Goal: Transaction & Acquisition: Purchase product/service

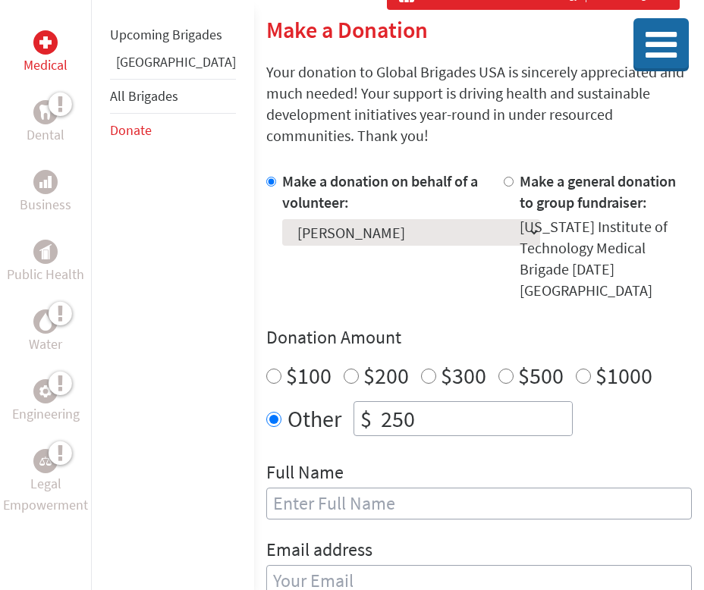
scroll to position [256, 0]
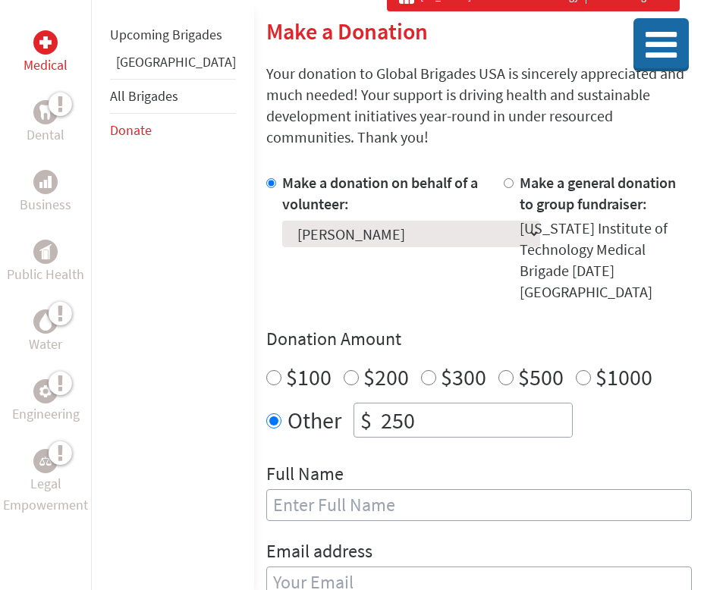
click at [504, 178] on input "Make a general donation to group fundraiser:" at bounding box center [509, 183] width 10 height 10
radio input "true"
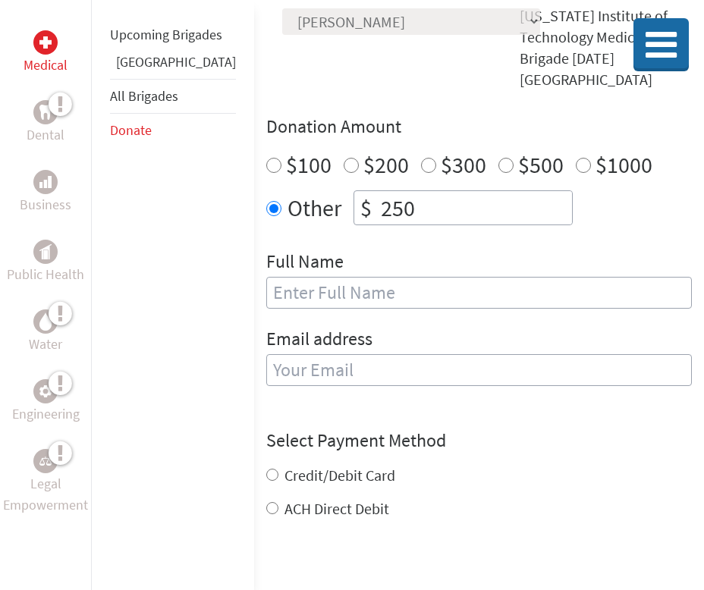
scroll to position [471, 0]
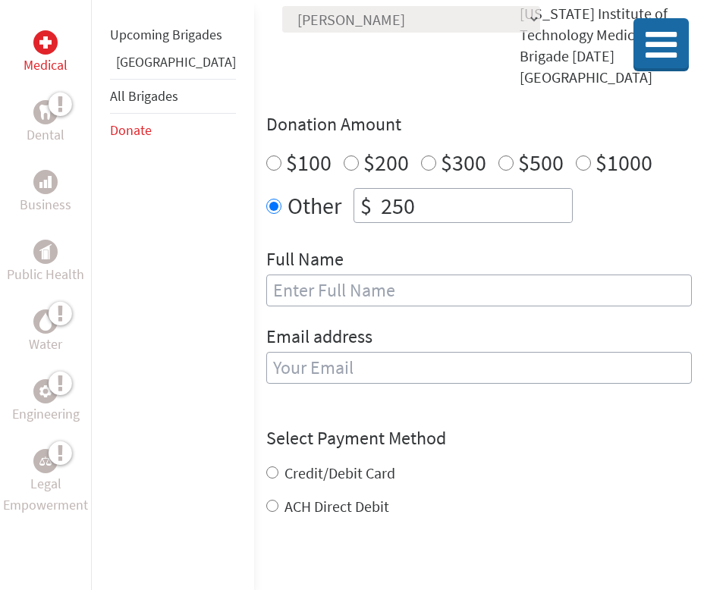
click at [282, 275] on input "text" at bounding box center [479, 291] width 426 height 32
type input "[PERSON_NAME] [PERSON_NAME]"
type input "[EMAIL_ADDRESS][DOMAIN_NAME]"
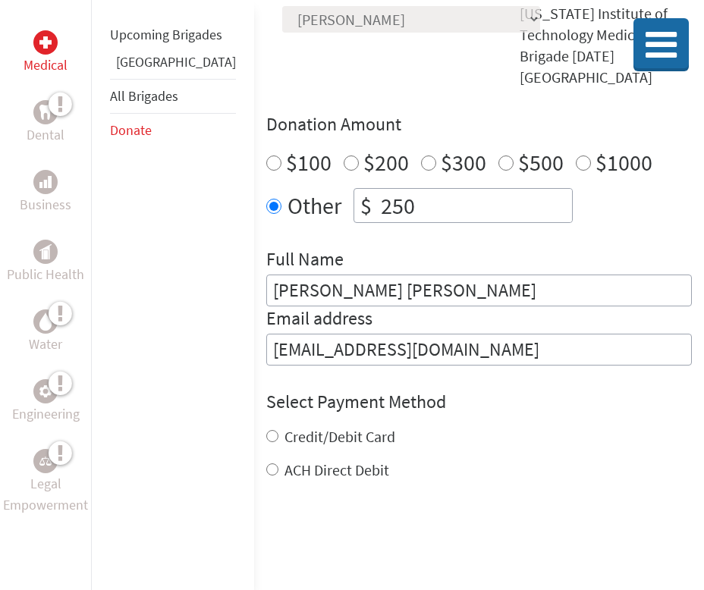
click at [266, 430] on input "Credit/Debit Card" at bounding box center [272, 436] width 12 height 12
radio input "true"
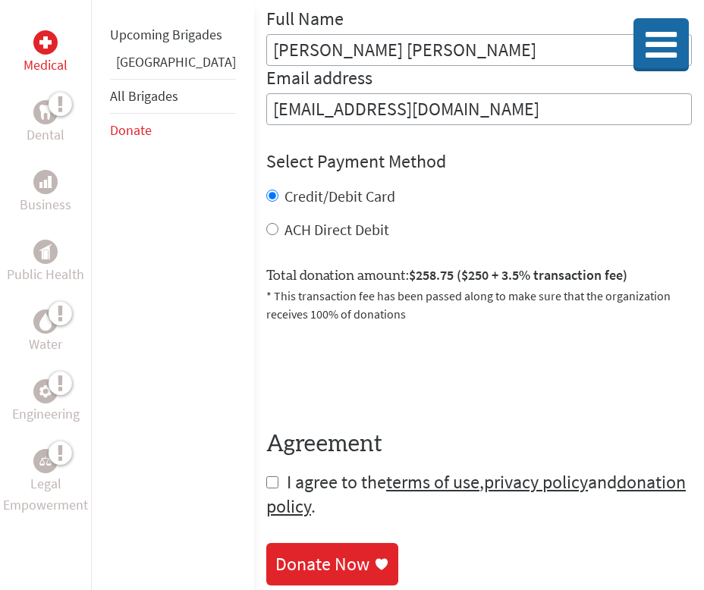
scroll to position [721, 0]
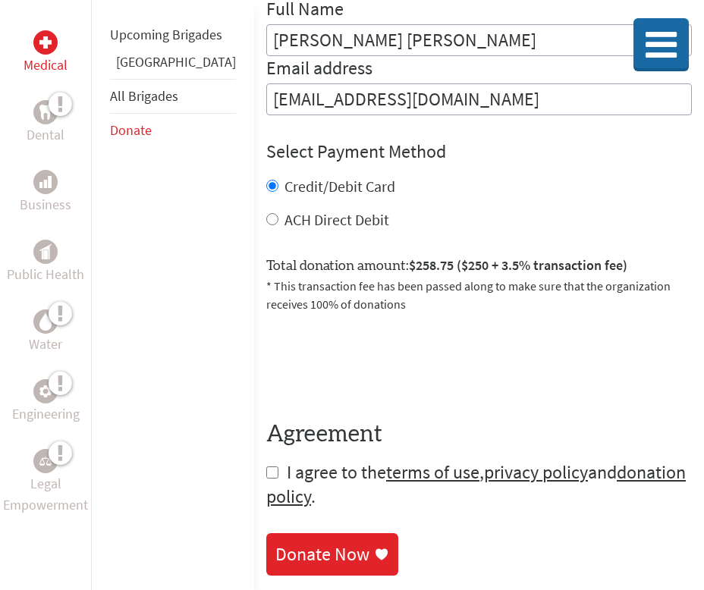
click at [266, 467] on input "checkbox" at bounding box center [272, 473] width 12 height 12
checkbox input "true"
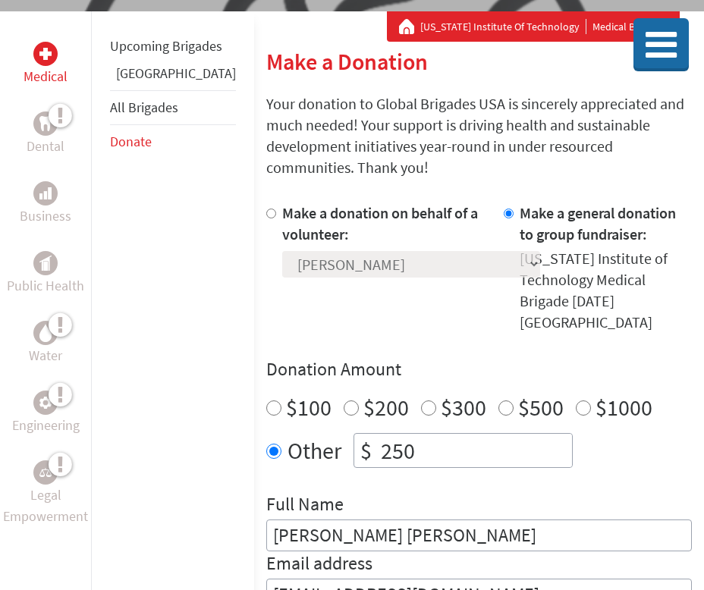
scroll to position [227, 0]
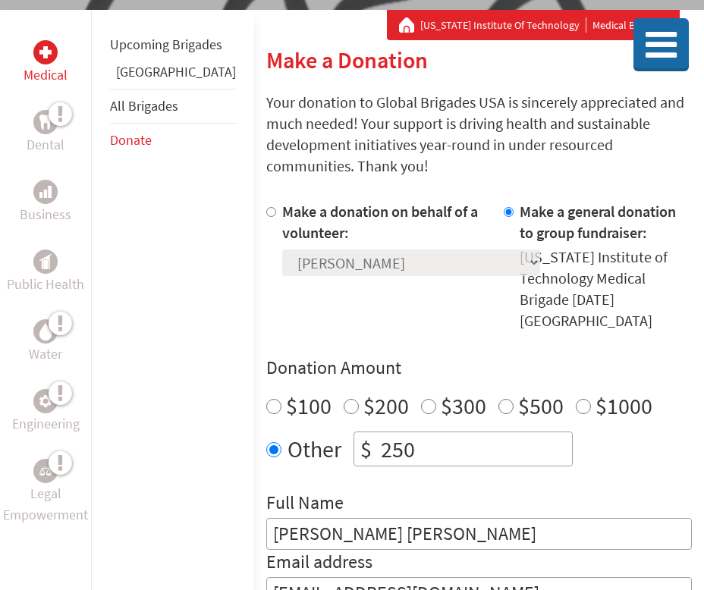
click at [146, 115] on link "All Brigades" at bounding box center [144, 105] width 68 height 17
